Goal: Navigation & Orientation: Find specific page/section

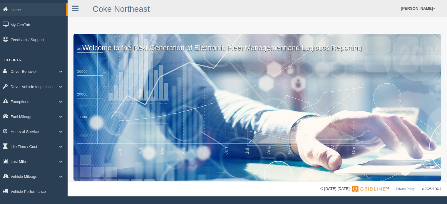
click at [28, 164] on link "Last Mile" at bounding box center [34, 161] width 68 height 13
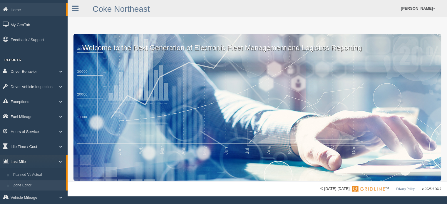
click at [23, 186] on link "Zone Editor" at bounding box center [39, 185] width 56 height 11
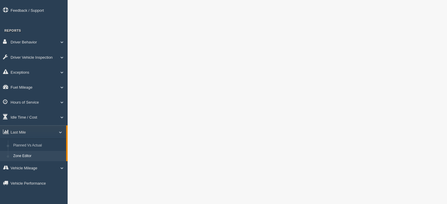
scroll to position [37, 0]
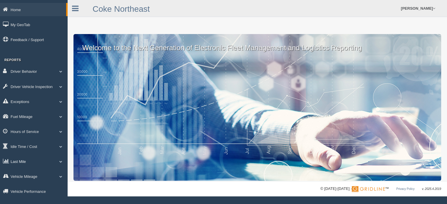
click at [59, 163] on span at bounding box center [61, 161] width 8 height 3
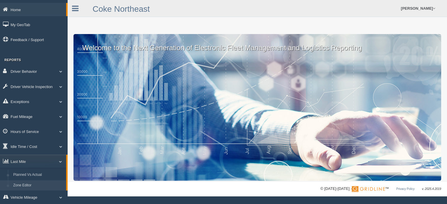
click at [27, 184] on link "Zone Editor" at bounding box center [39, 185] width 56 height 11
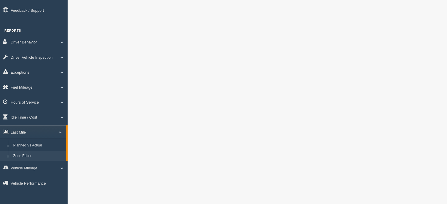
scroll to position [29, 0]
